Goal: Task Accomplishment & Management: Complete application form

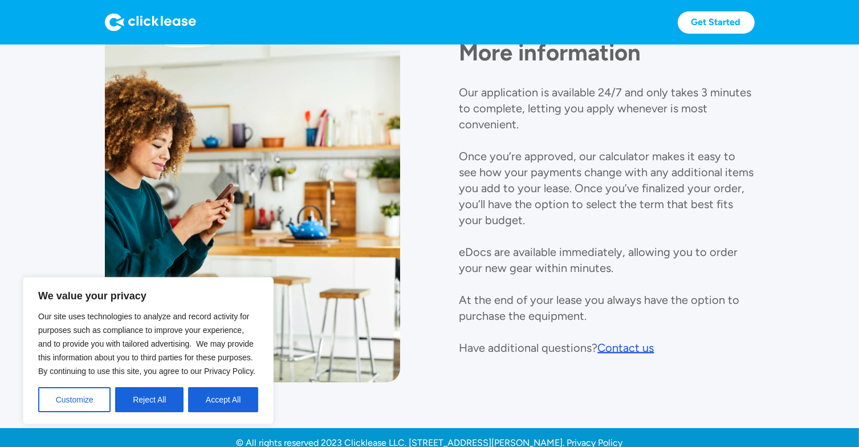
scroll to position [1338, 0]
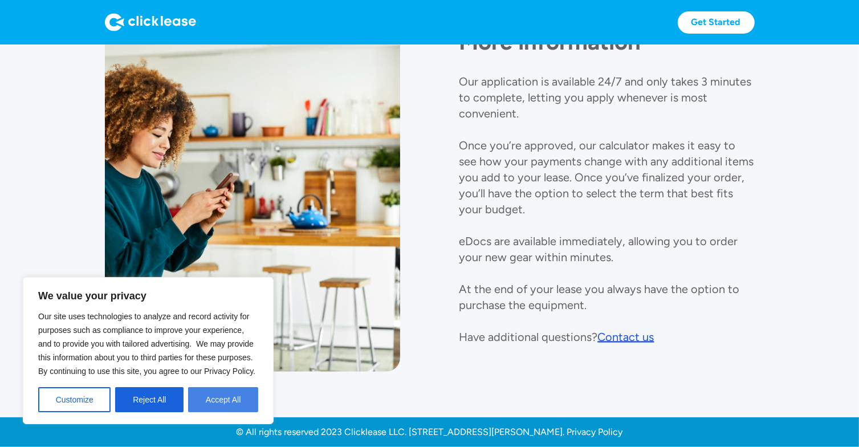
click at [221, 402] on button "Accept All" at bounding box center [223, 399] width 70 height 25
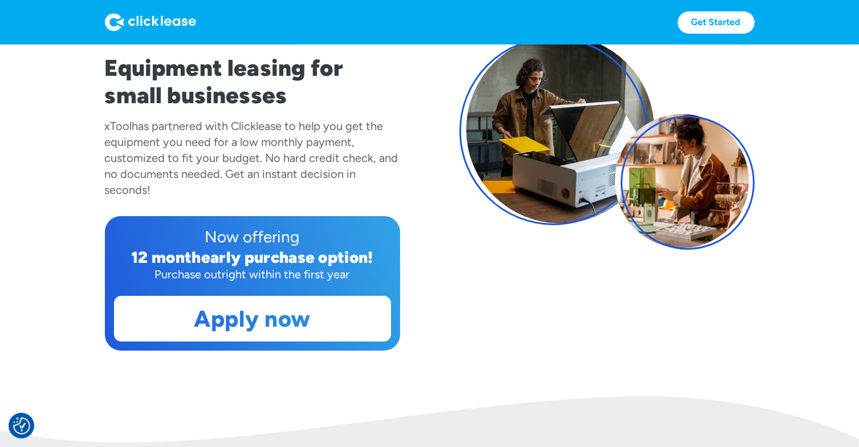
scroll to position [171, 0]
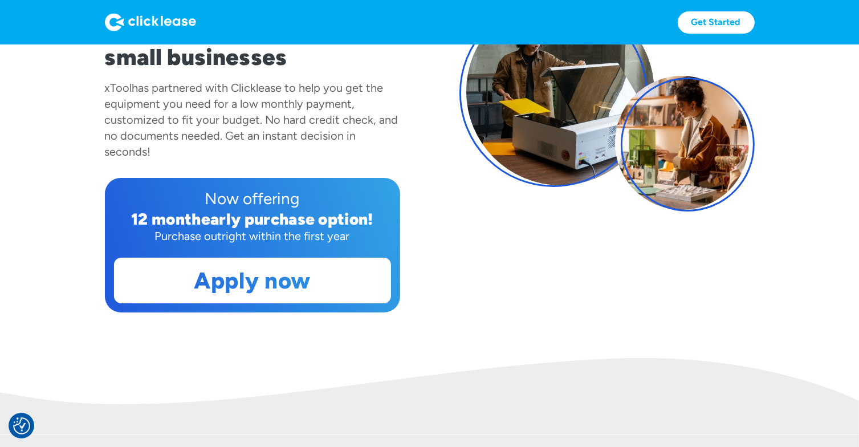
click at [443, 220] on div "Fast & easy! Equipment leasing for small businesses xTool has partnered with Cl…" at bounding box center [430, 104] width 650 height 416
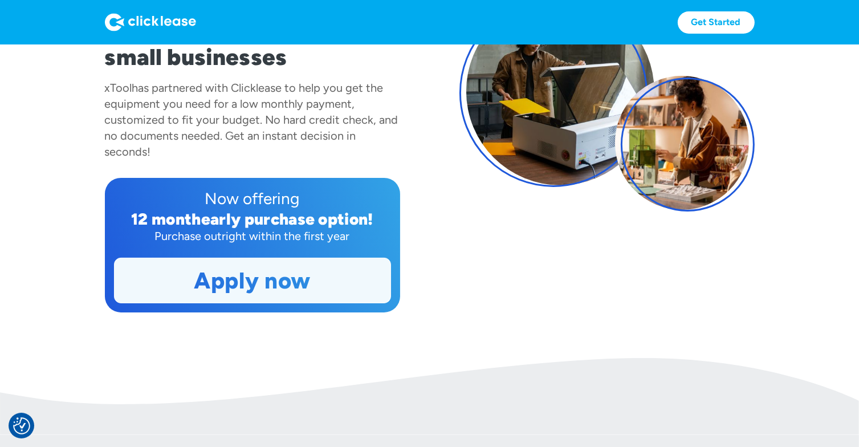
click at [285, 290] on link "Apply now" at bounding box center [253, 280] width 276 height 44
